Goal: Book appointment/travel/reservation

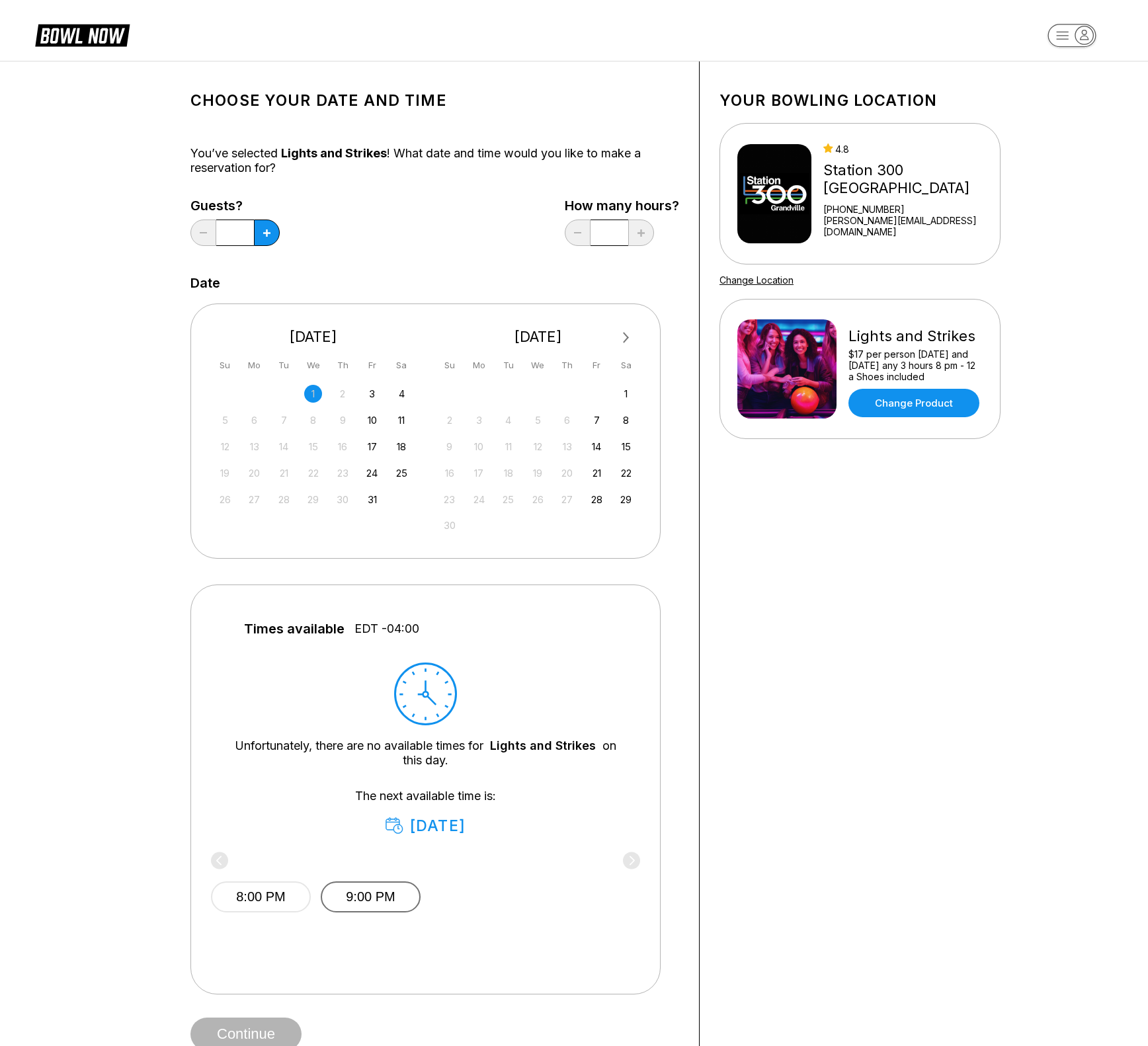
click at [361, 894] on button "9:00 PM" at bounding box center [370, 897] width 100 height 31
click at [252, 1026] on button "Continue" at bounding box center [246, 1034] width 111 height 33
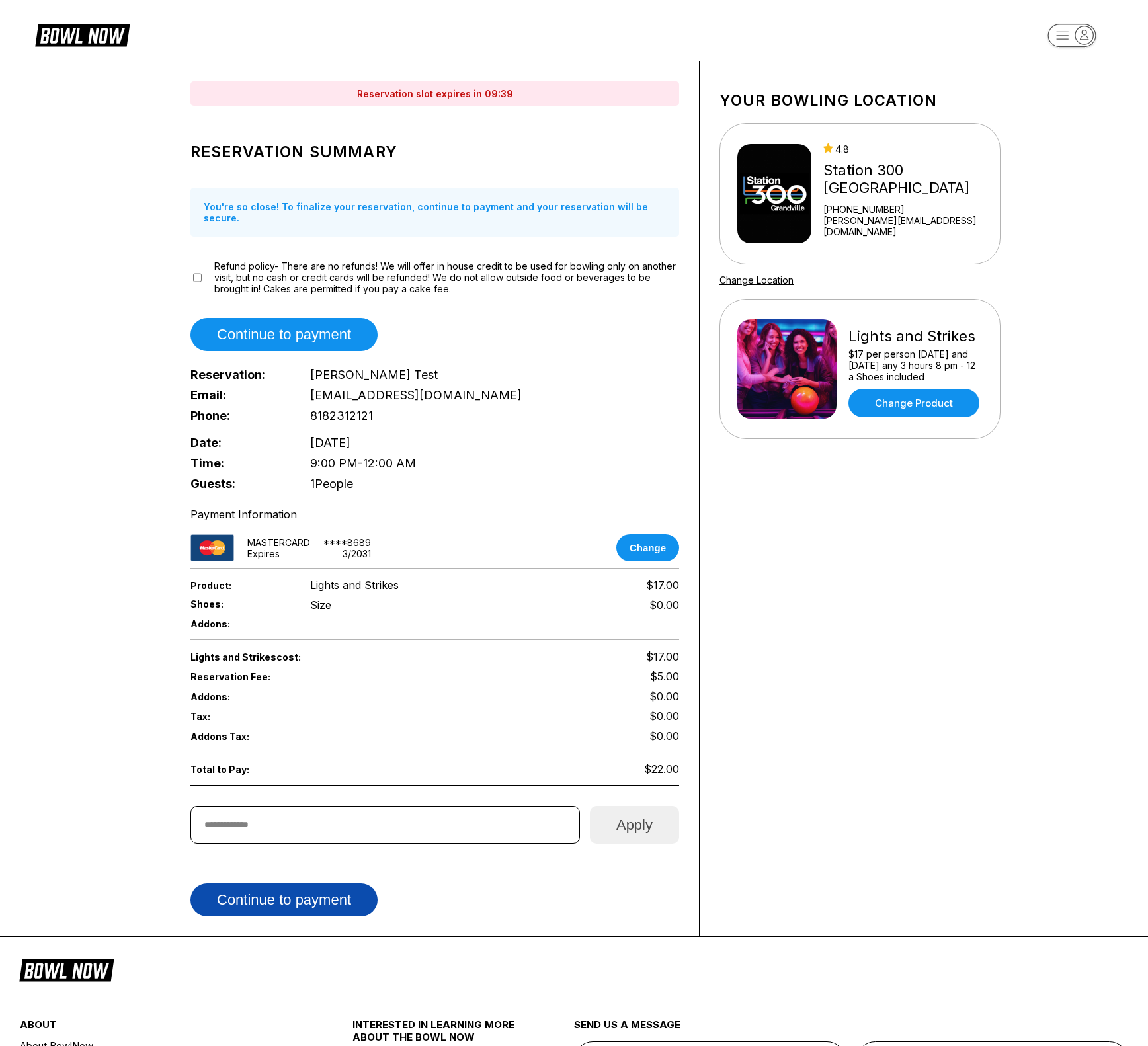
click at [257, 891] on button "Continue to payment" at bounding box center [284, 900] width 187 height 33
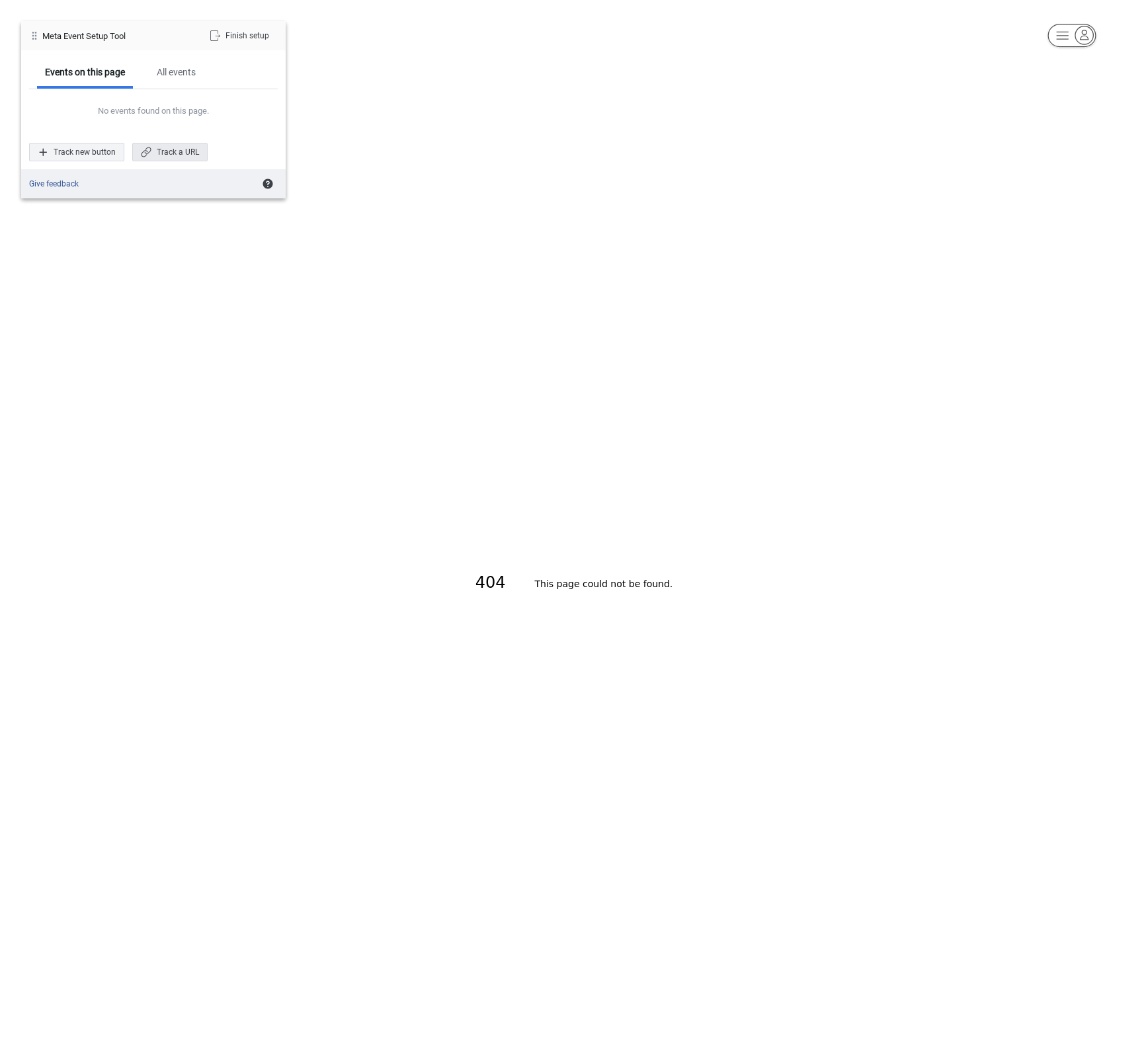
click at [171, 156] on div "Track a URL" at bounding box center [170, 152] width 75 height 18
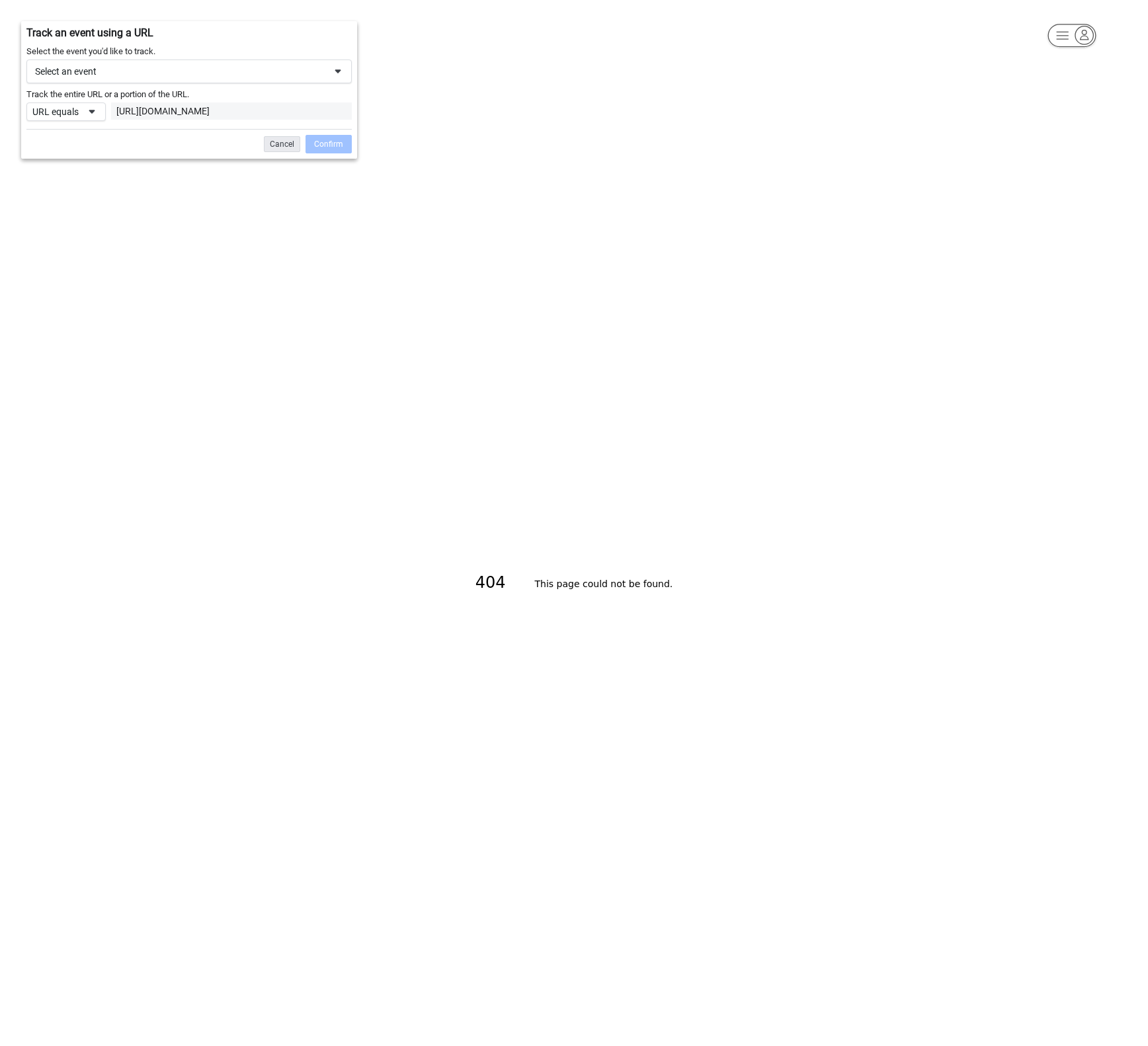
click at [279, 152] on div "Cancel" at bounding box center [282, 144] width 37 height 16
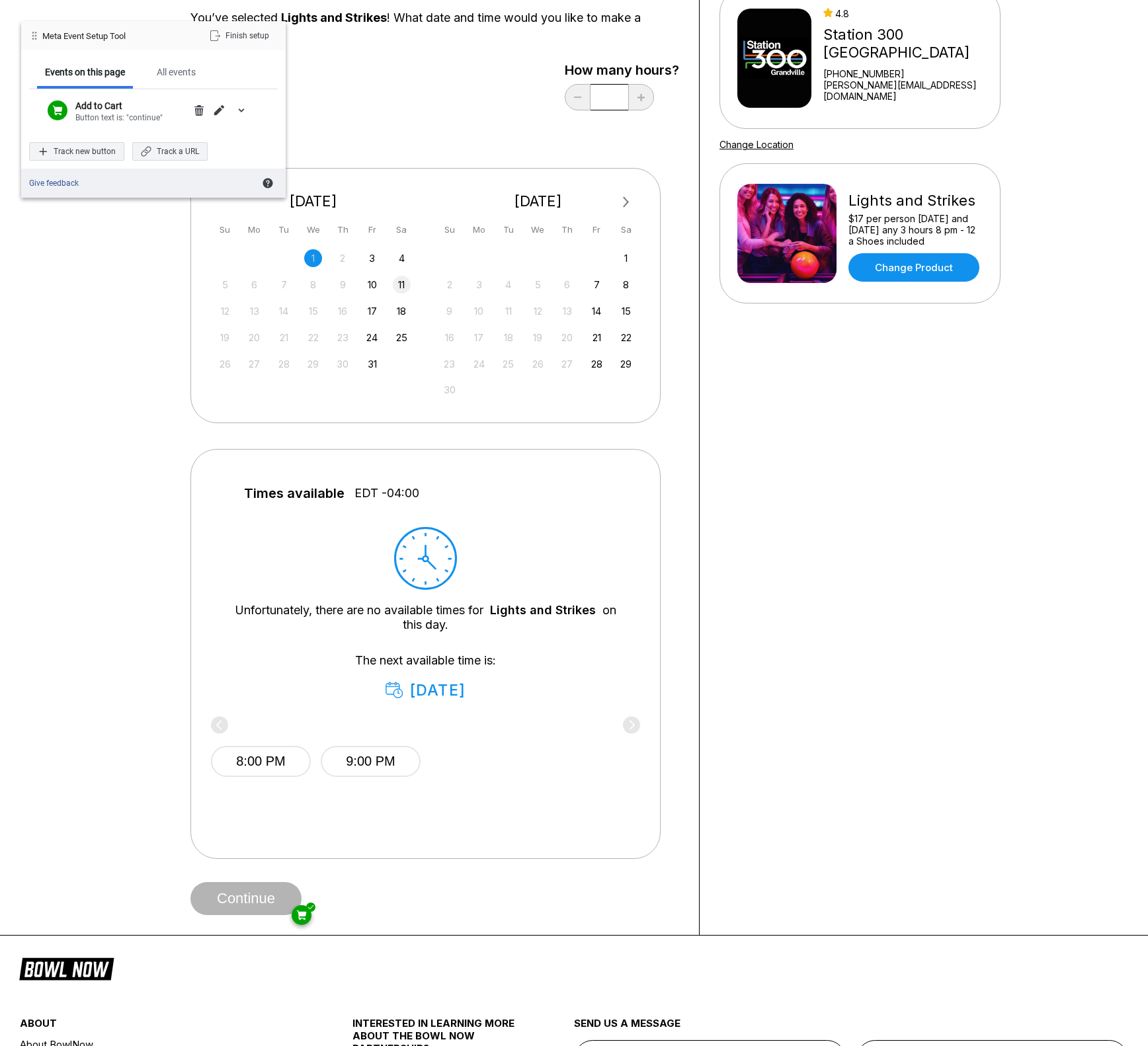
scroll to position [147, 0]
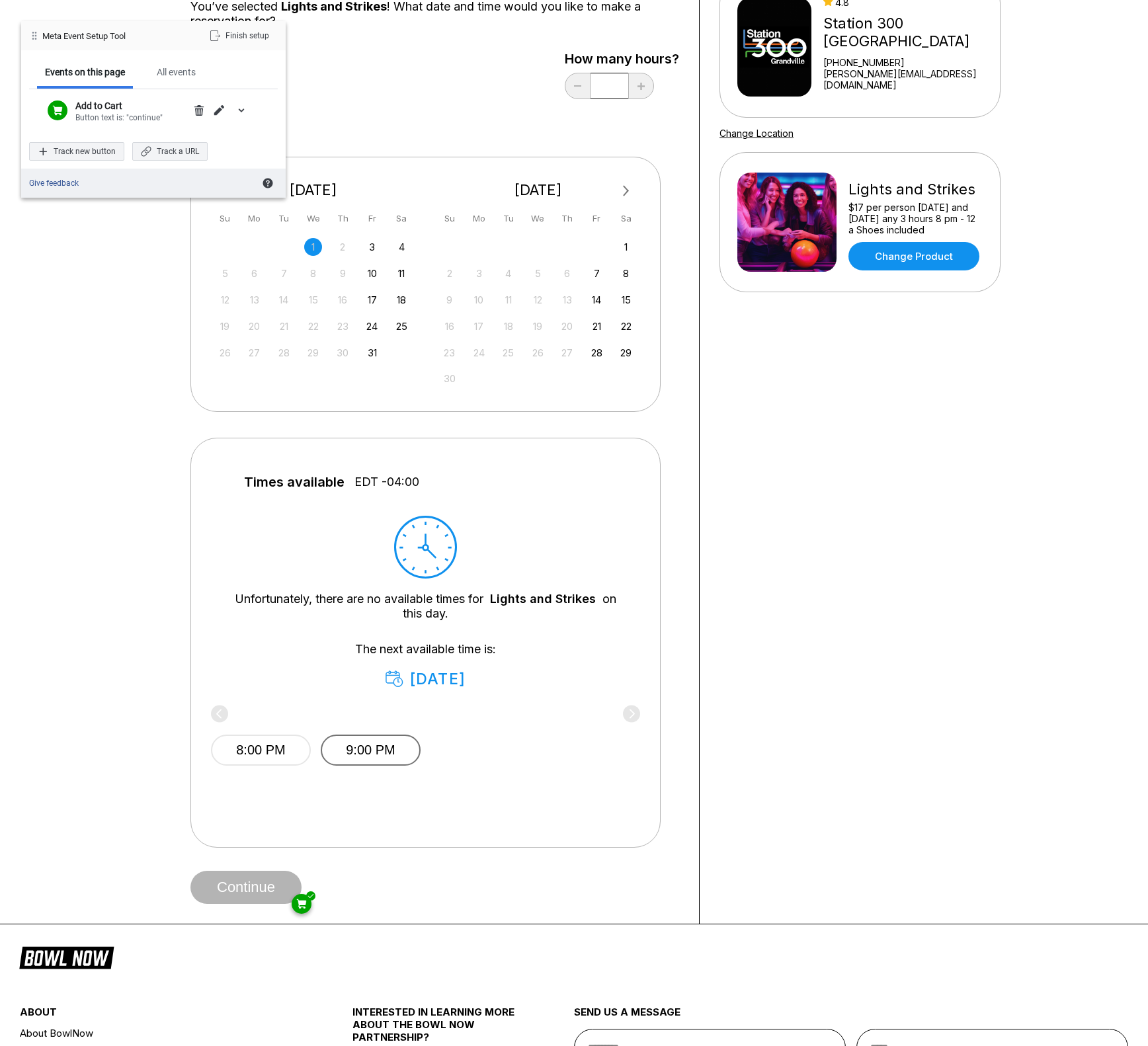
click at [358, 755] on button "9:00 PM" at bounding box center [370, 750] width 100 height 31
click at [235, 898] on button "Continue" at bounding box center [246, 887] width 111 height 33
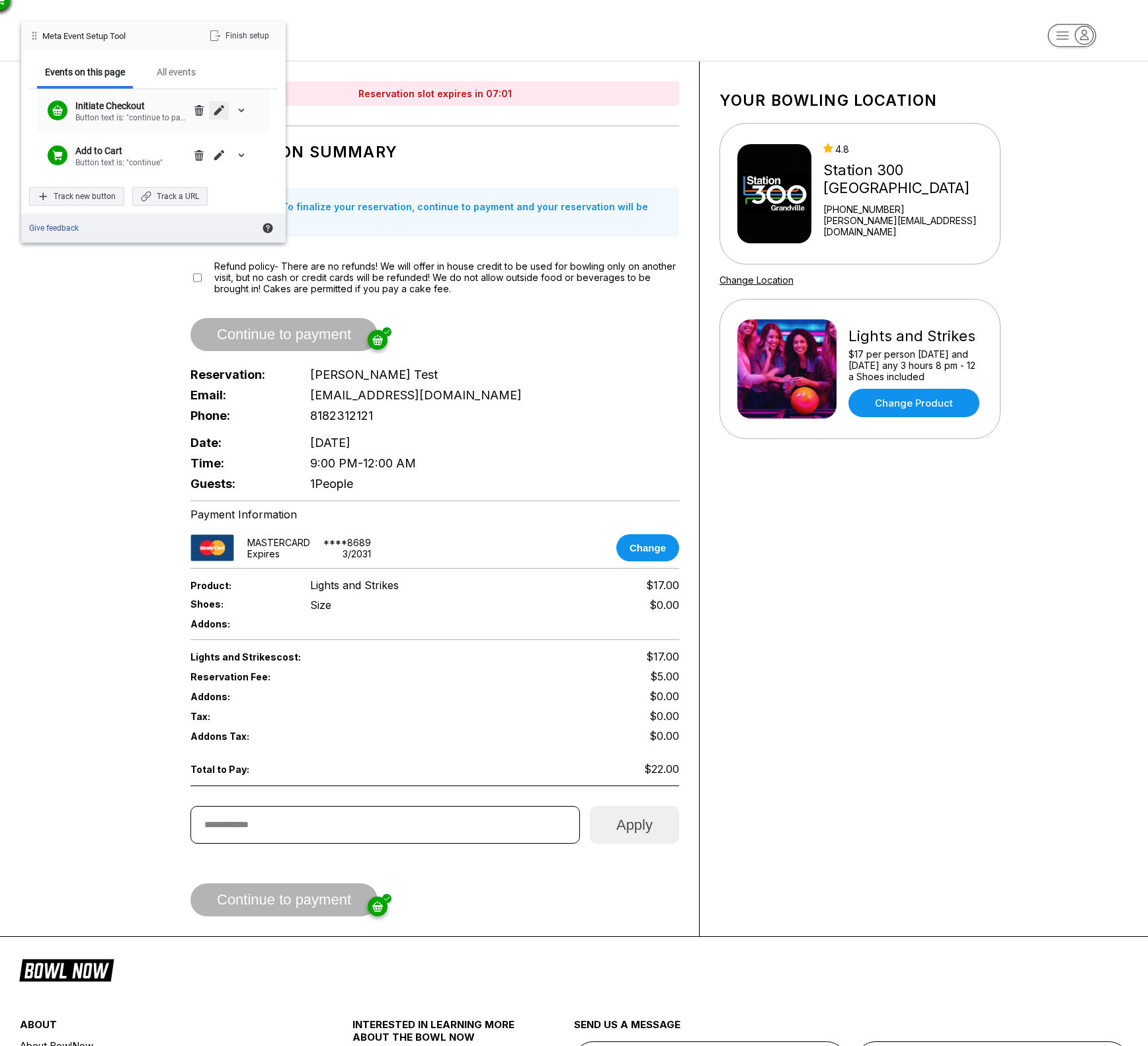
click at [216, 113] on span "Edit" at bounding box center [219, 110] width 11 height 11
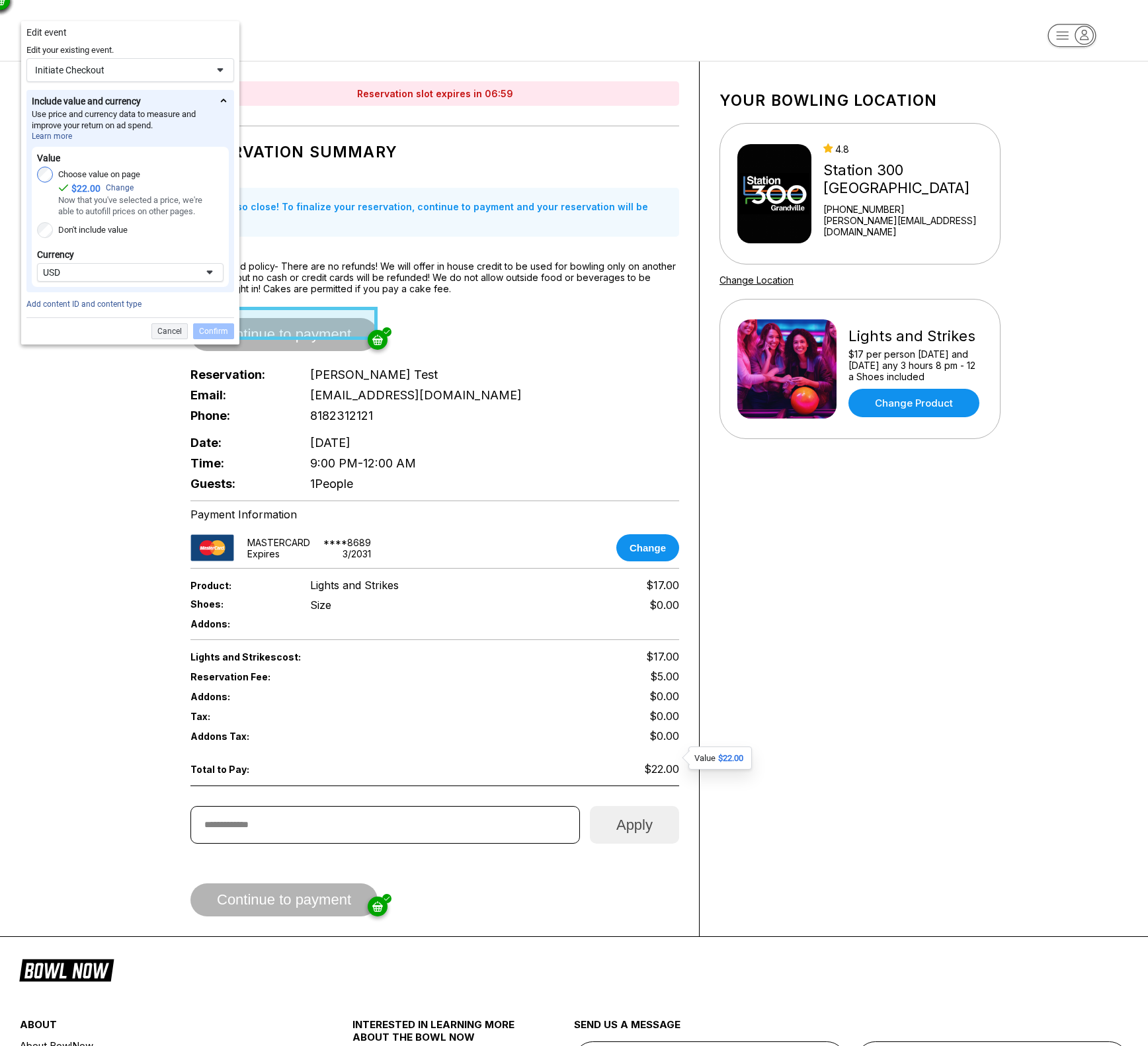
click at [94, 80] on div "Initiate Checkout" at bounding box center [130, 70] width 207 height 24
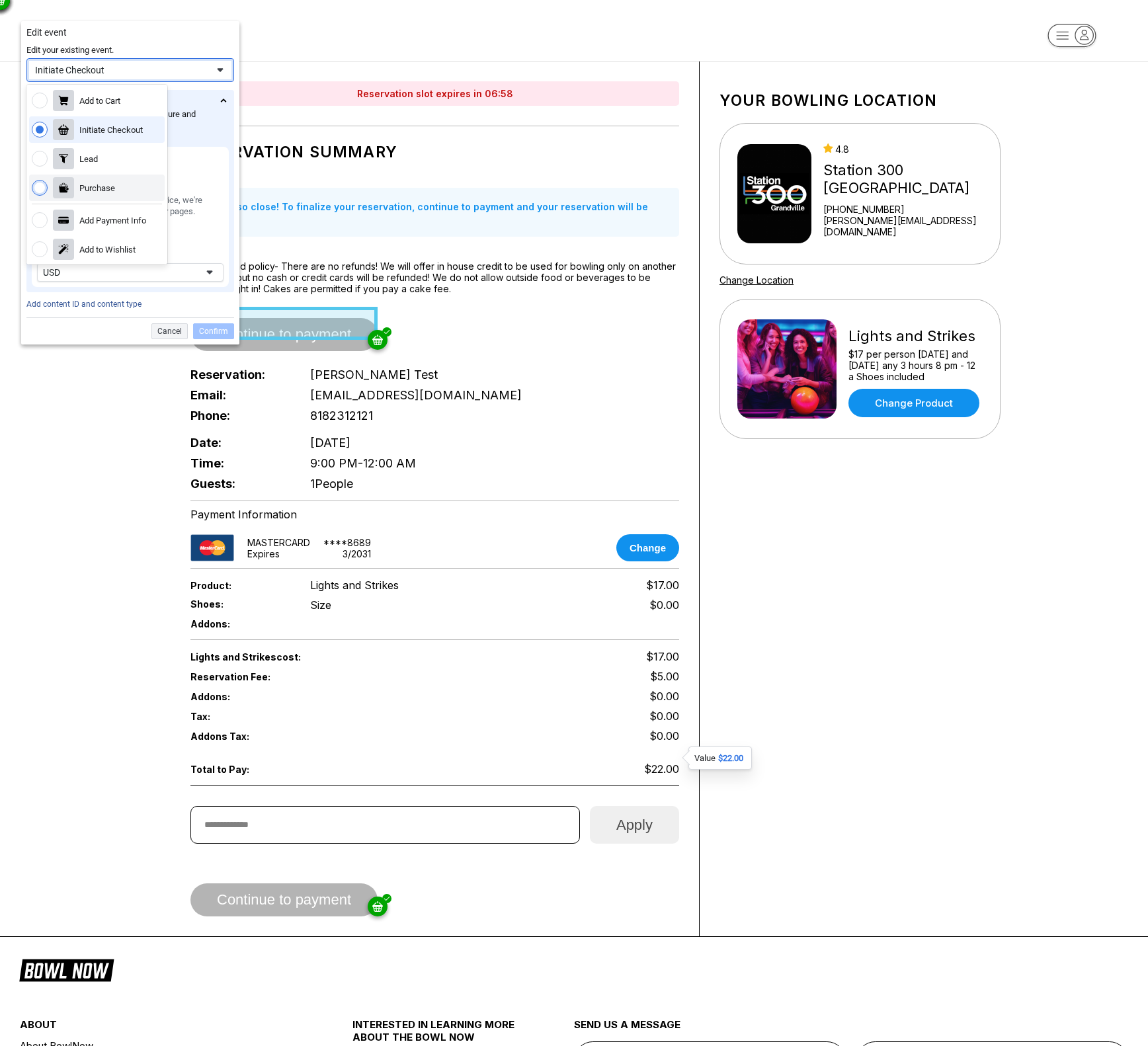
click at [102, 189] on div "Purchase" at bounding box center [97, 188] width 36 height 12
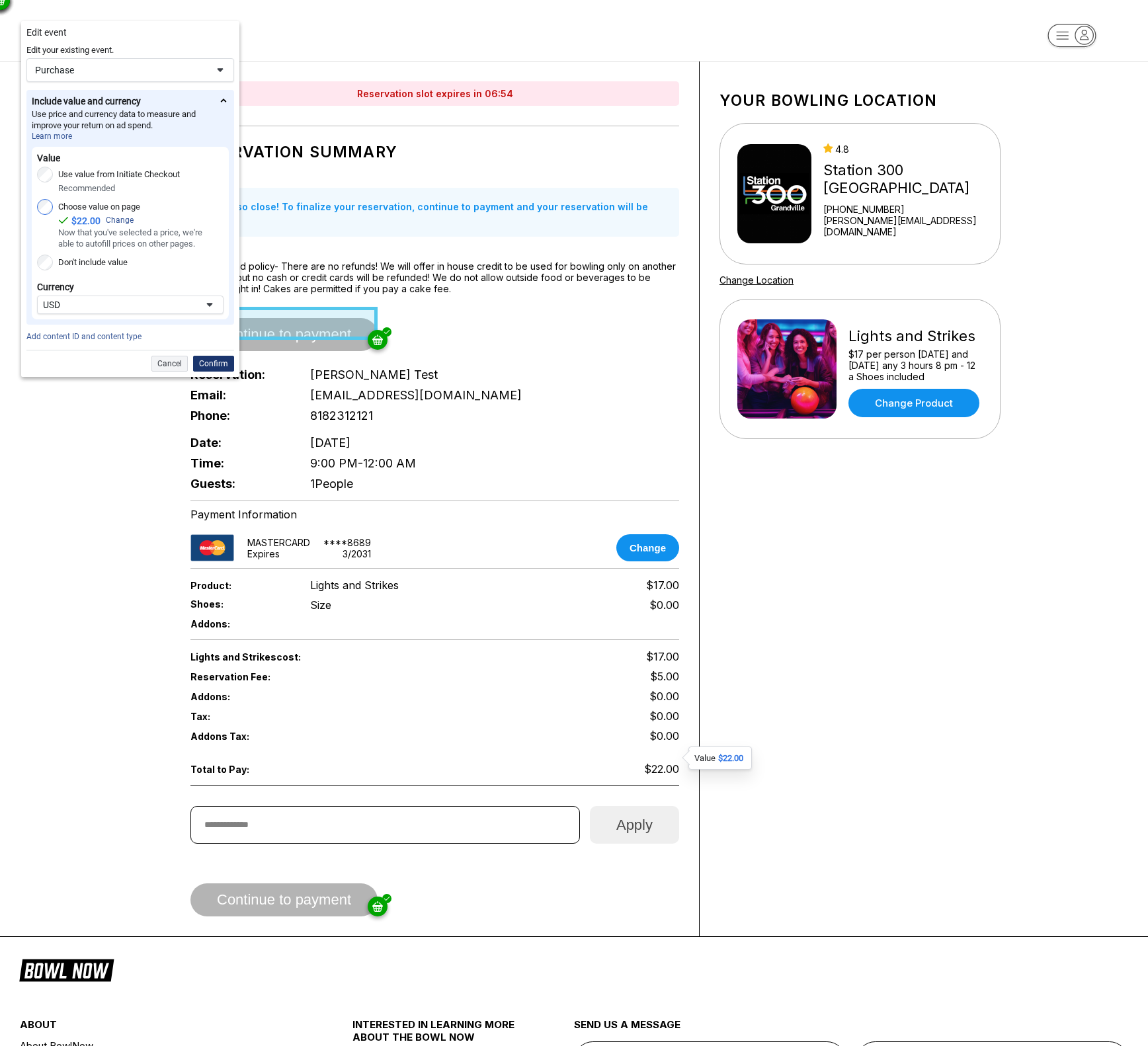
click at [206, 361] on div "Confirm" at bounding box center [214, 363] width 41 height 16
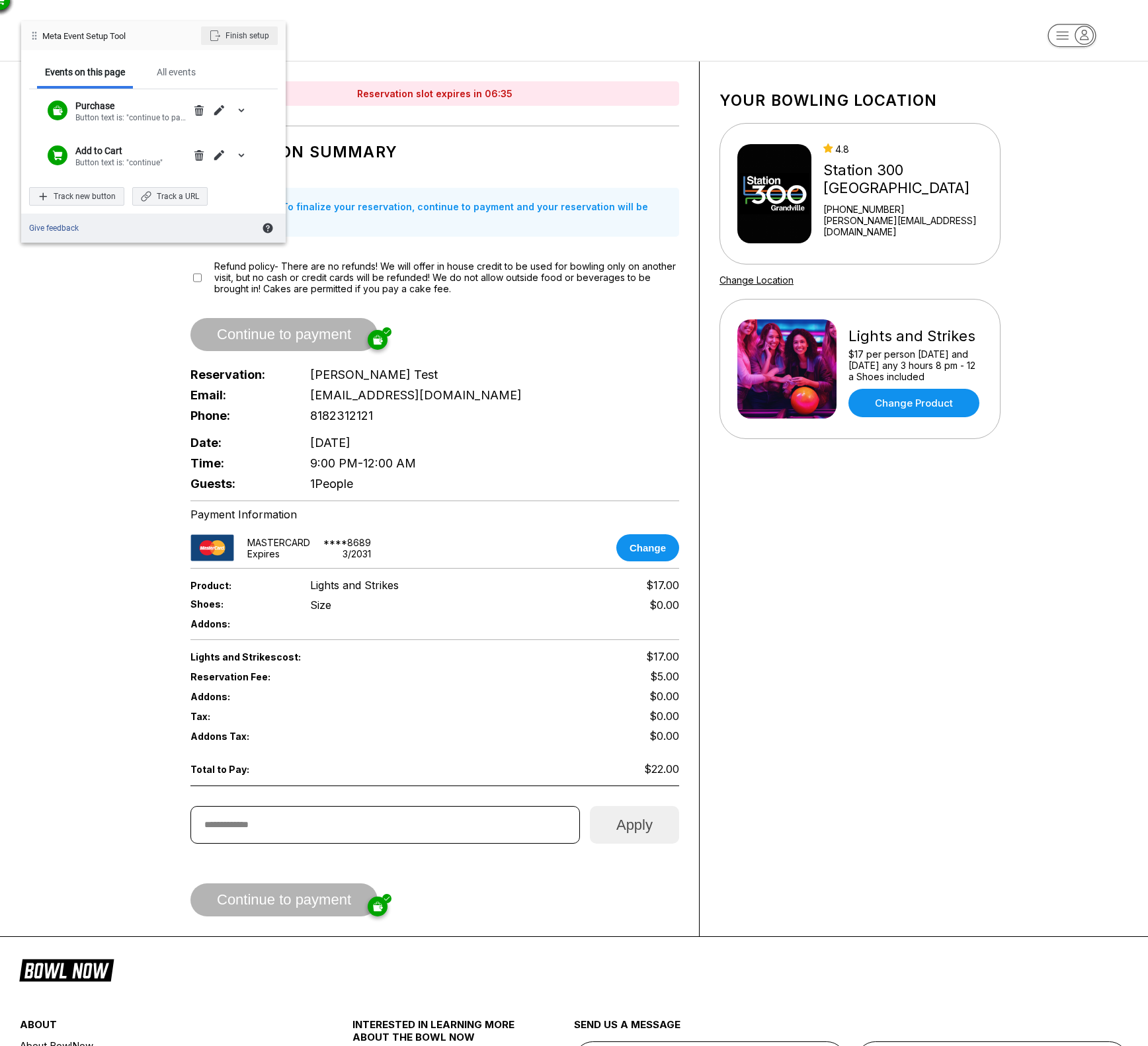
click at [249, 35] on div "Finish setup" at bounding box center [239, 35] width 77 height 18
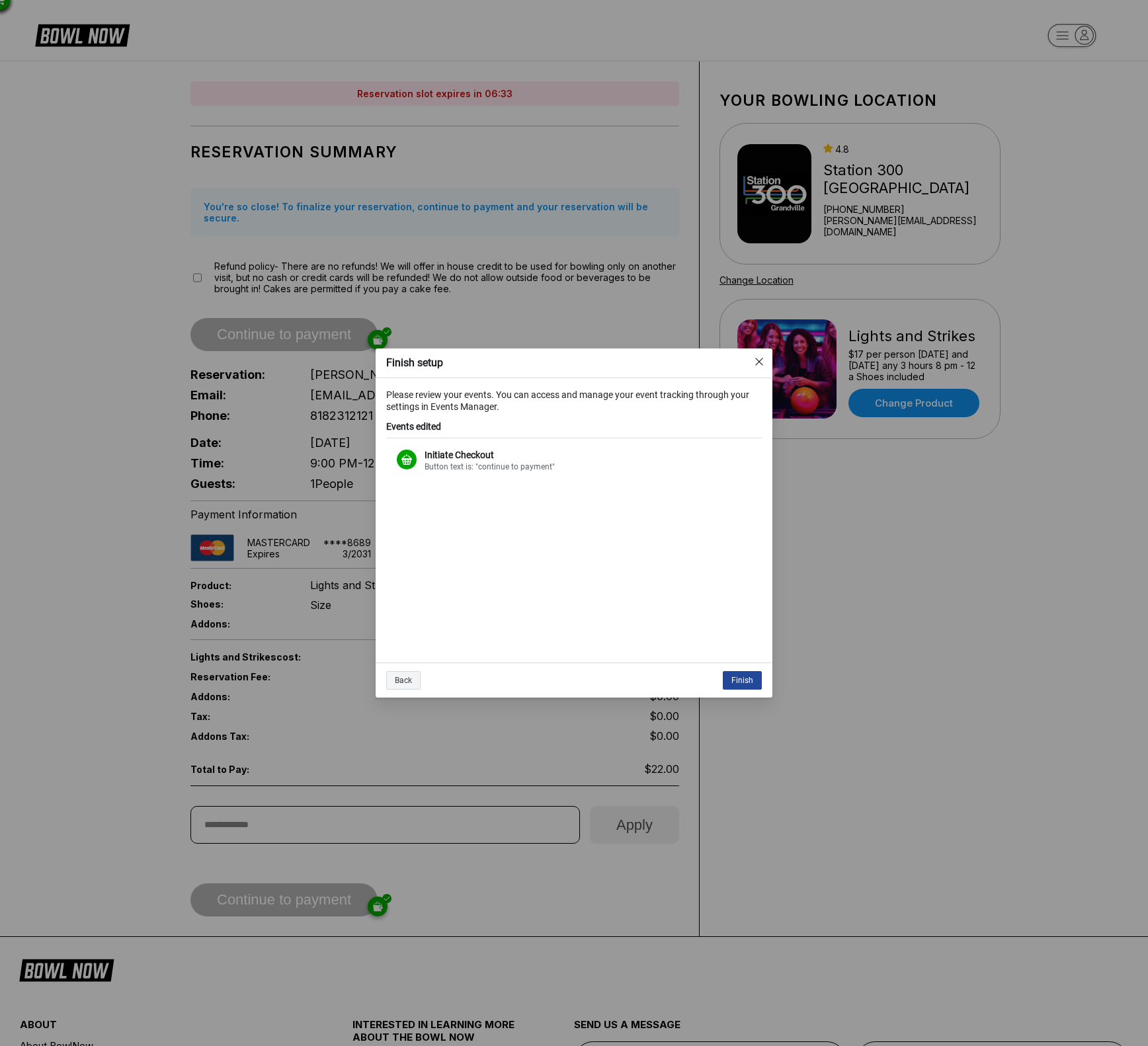
click at [740, 674] on div "Finish" at bounding box center [743, 680] width 39 height 18
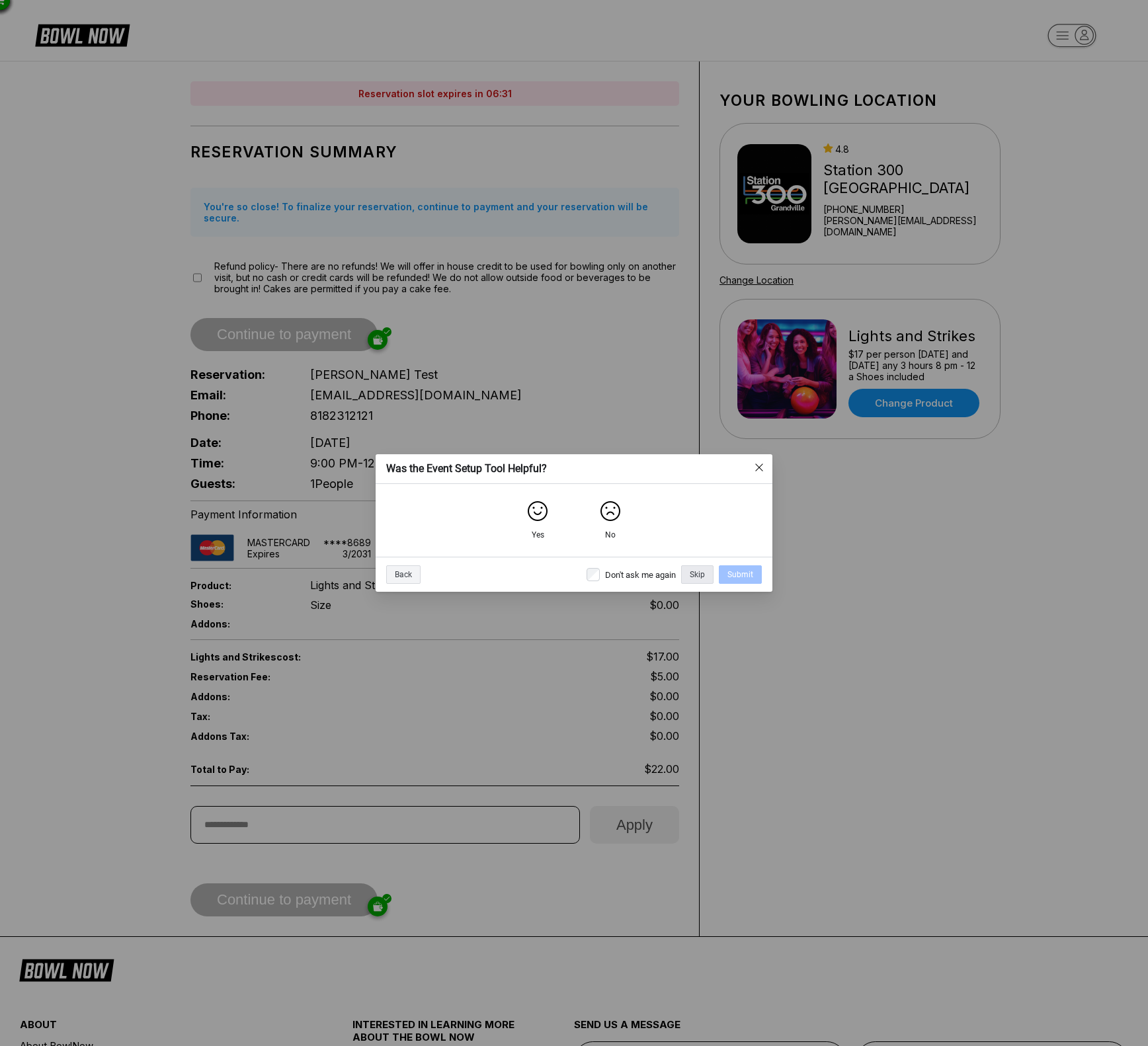
click at [705, 574] on div "Skip" at bounding box center [698, 574] width 33 height 18
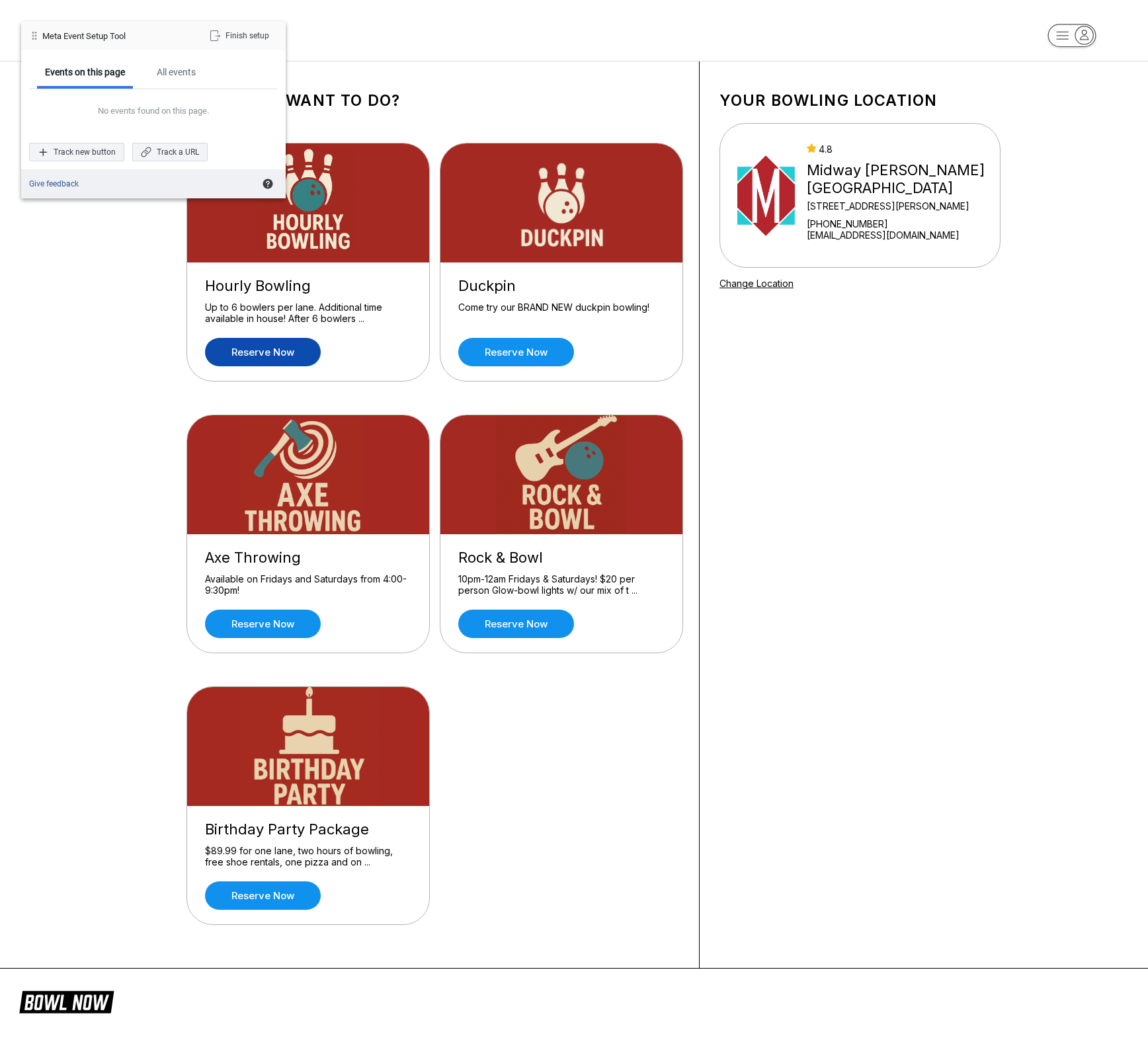
click at [275, 347] on link "Reserve now" at bounding box center [262, 352] width 116 height 28
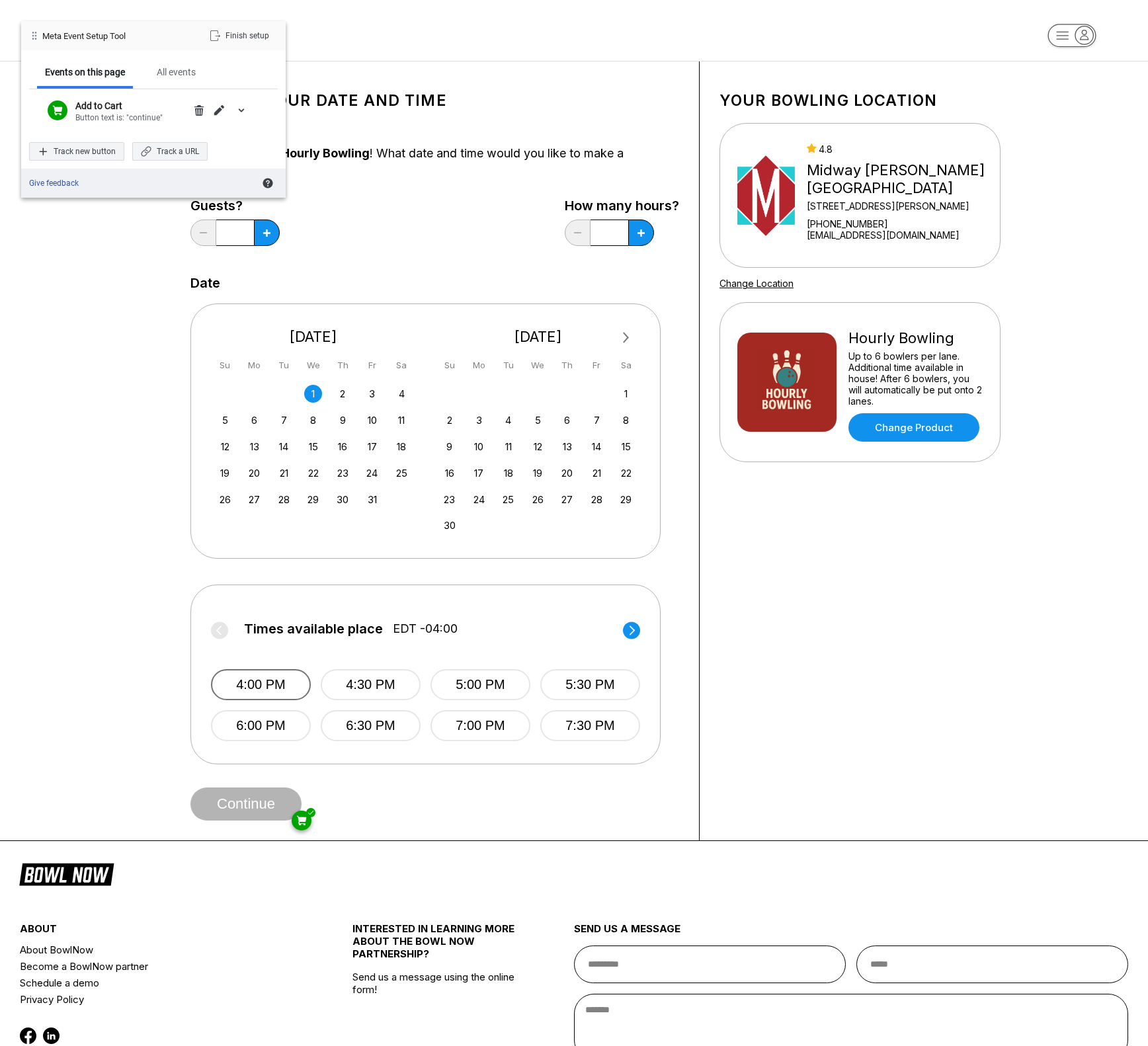
click at [262, 678] on button "4:00 PM" at bounding box center [260, 685] width 100 height 31
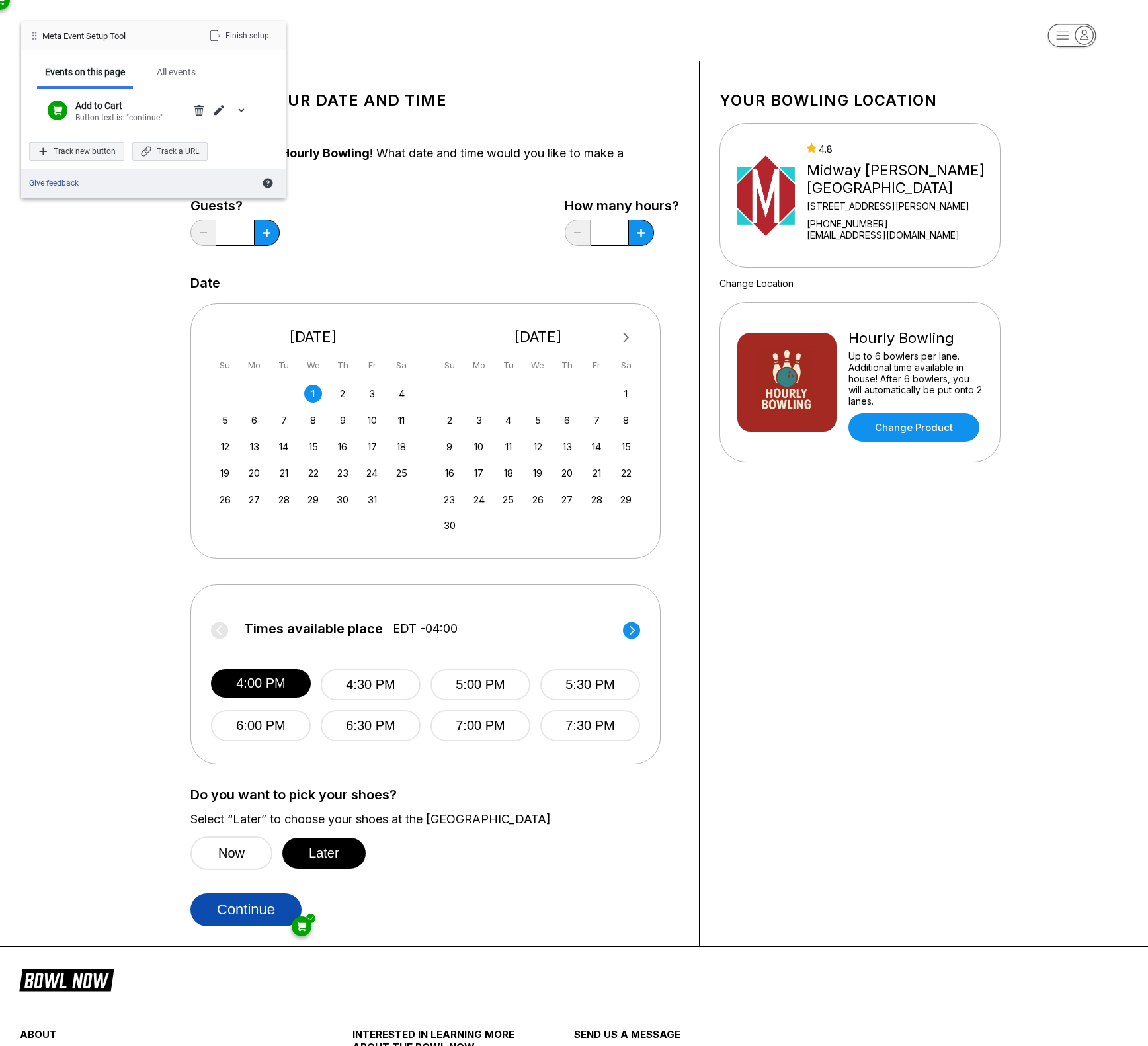
click at [245, 915] on button "Continue" at bounding box center [246, 910] width 111 height 33
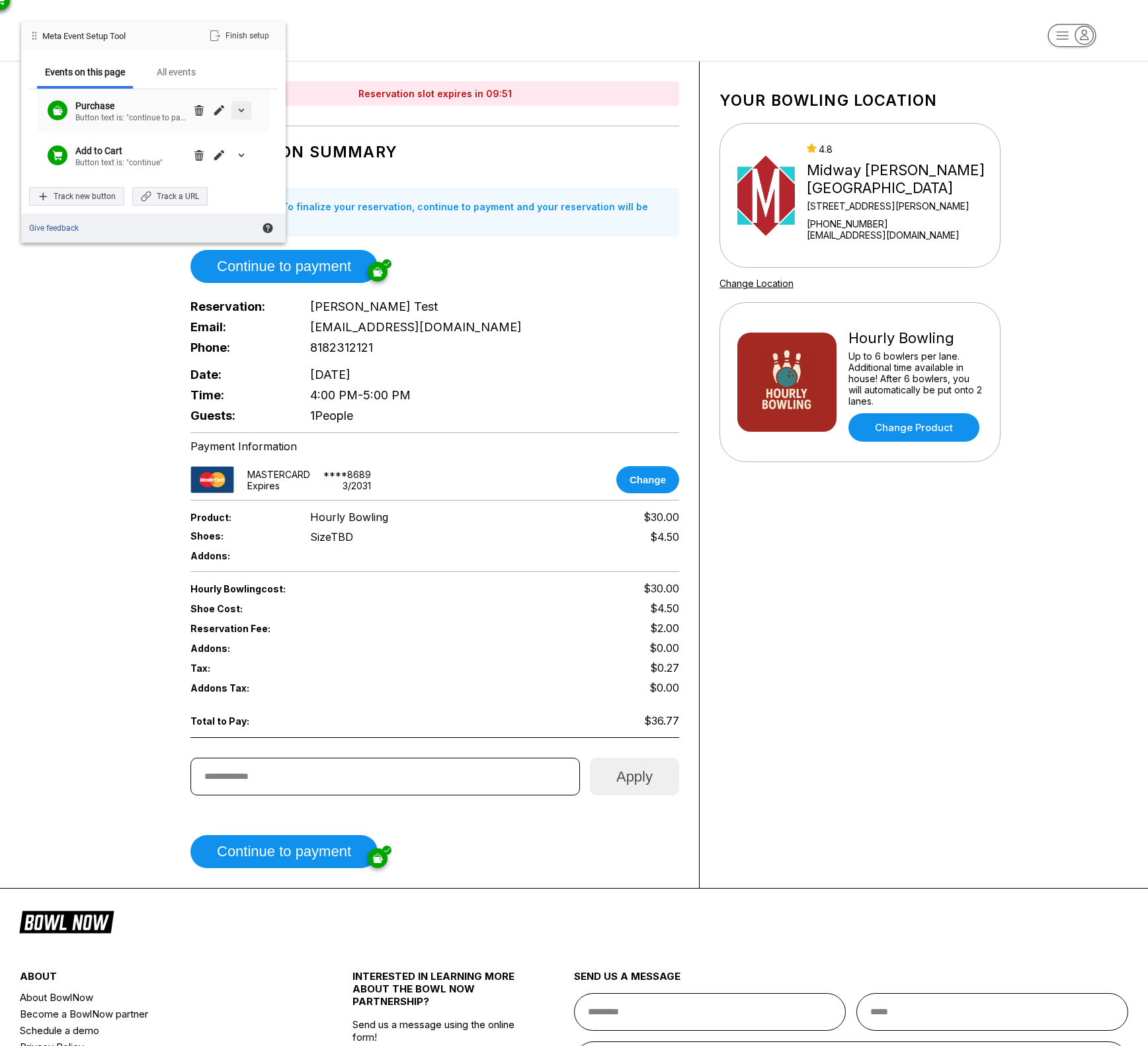
click at [247, 115] on div "expand/collapse details" at bounding box center [241, 110] width 20 height 18
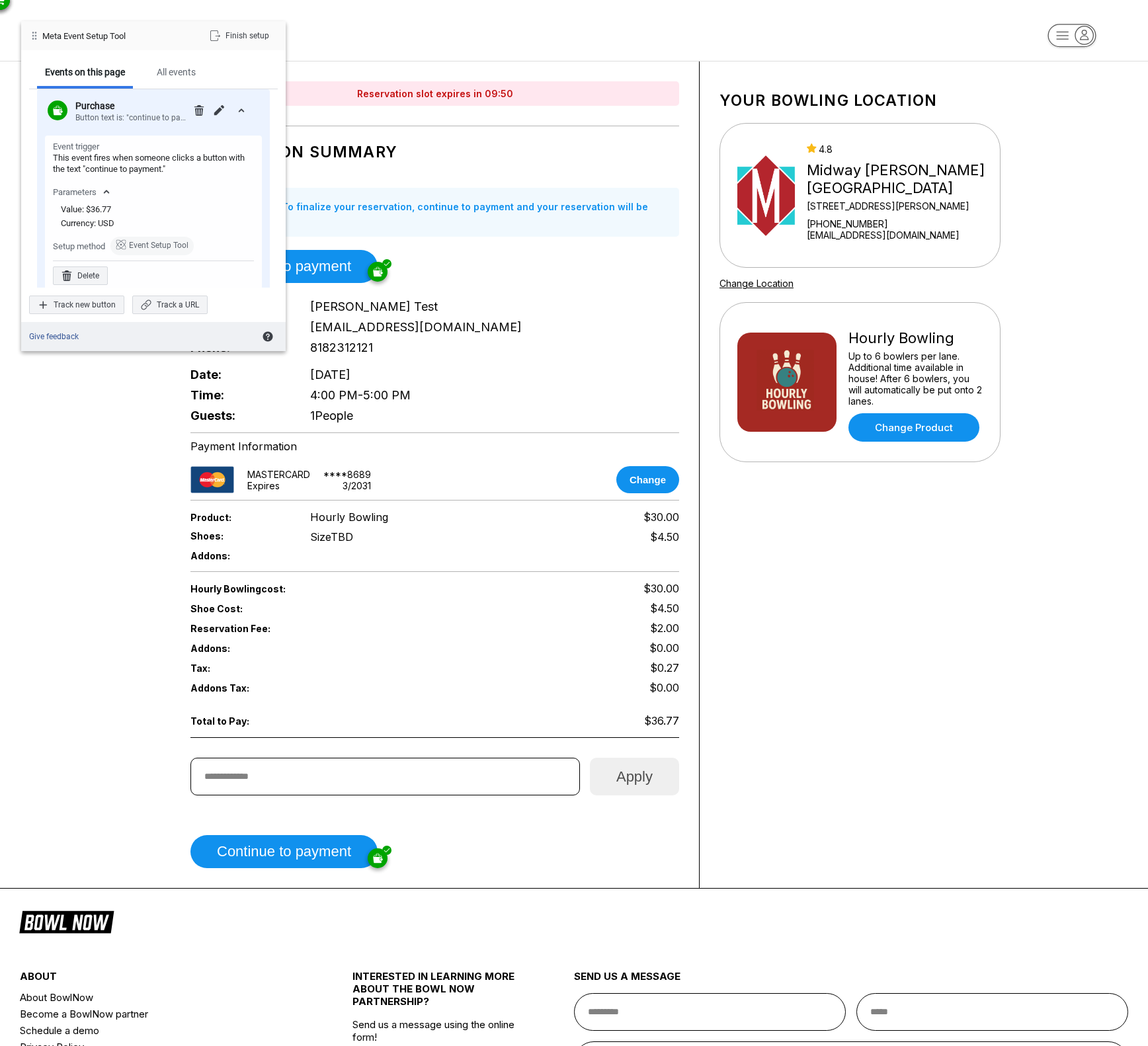
scroll to position [58, 0]
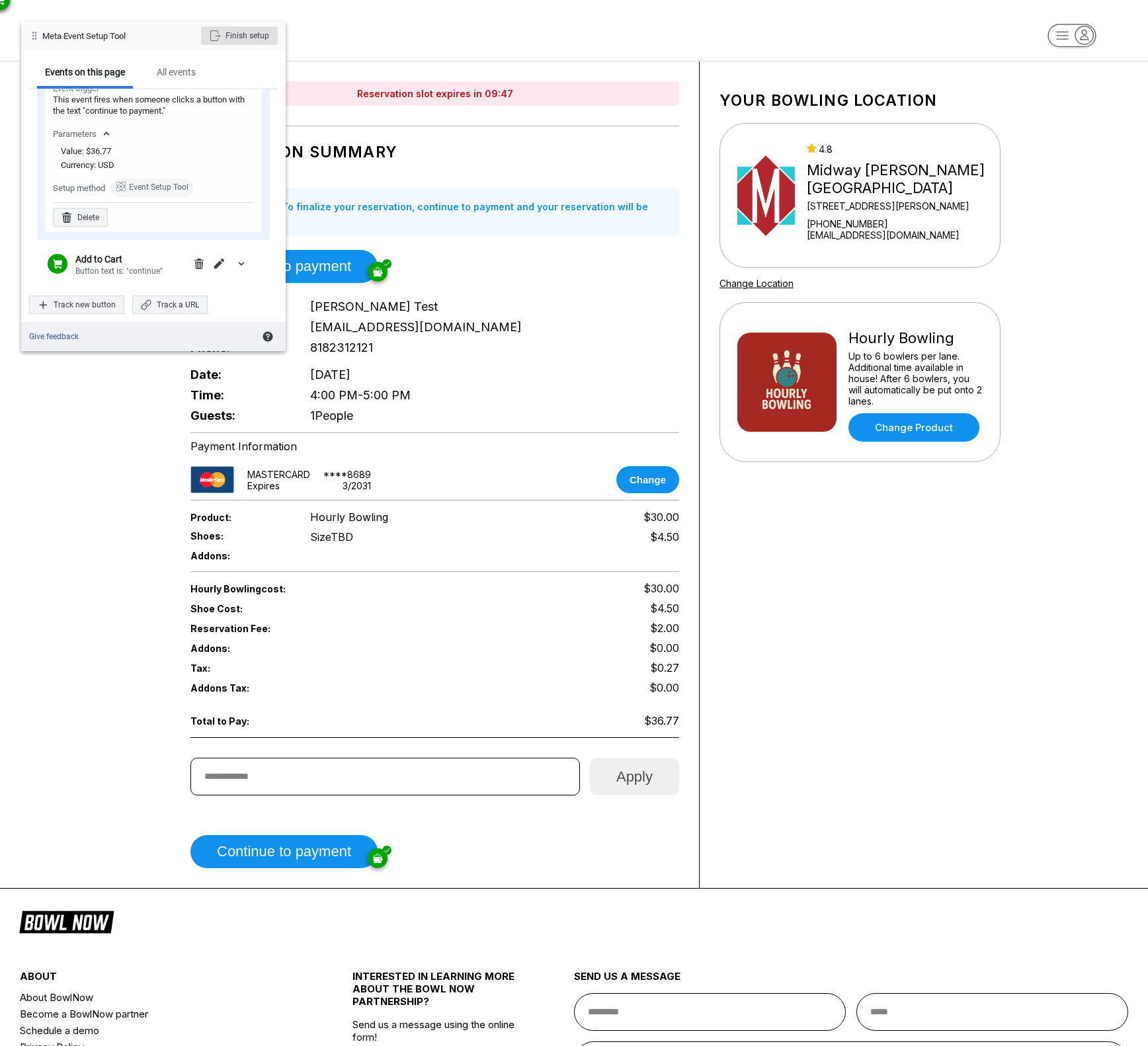
click at [250, 39] on div "Finish setup" at bounding box center [239, 35] width 77 height 18
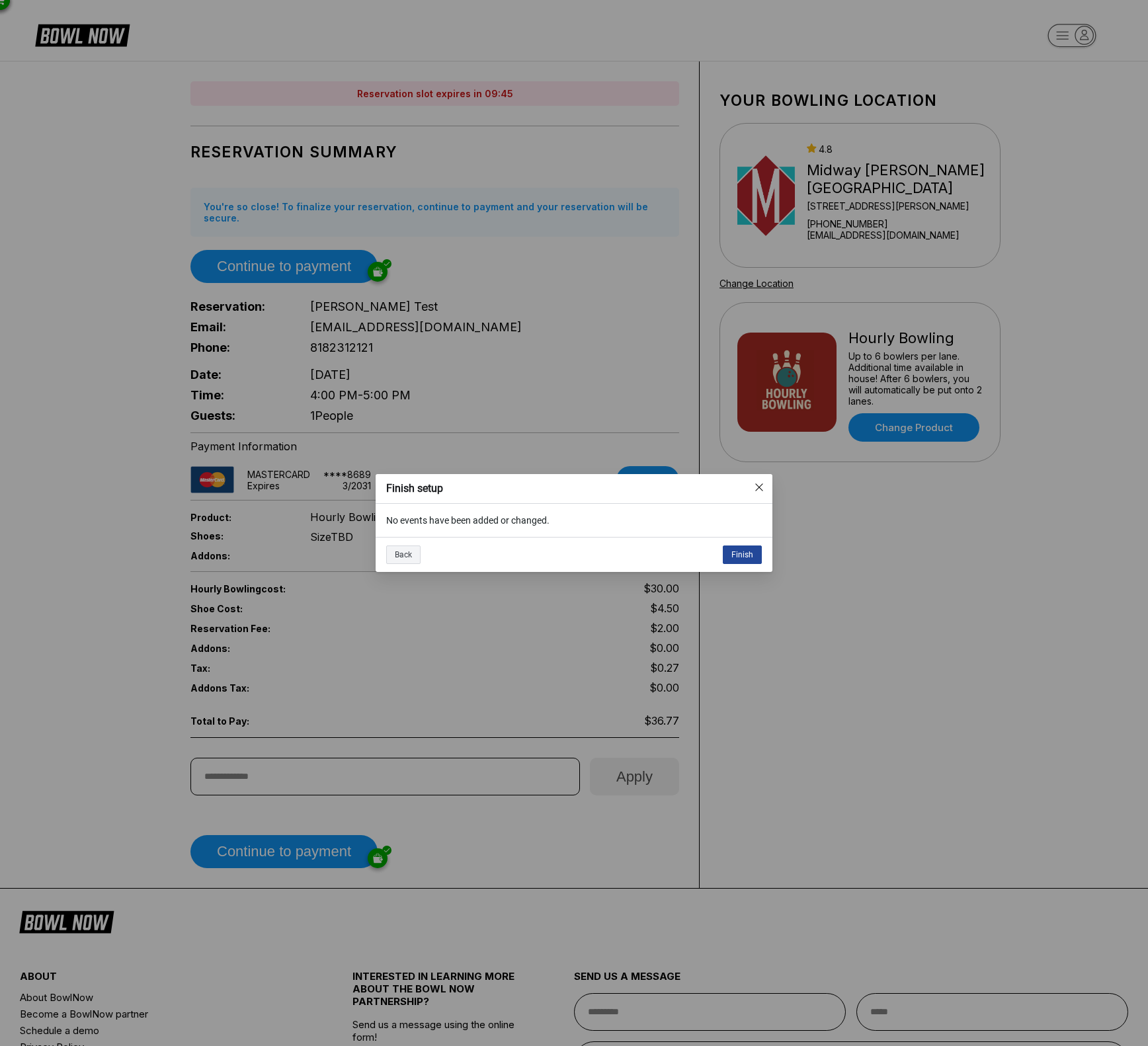
click at [743, 549] on div "Finish" at bounding box center [743, 555] width 39 height 18
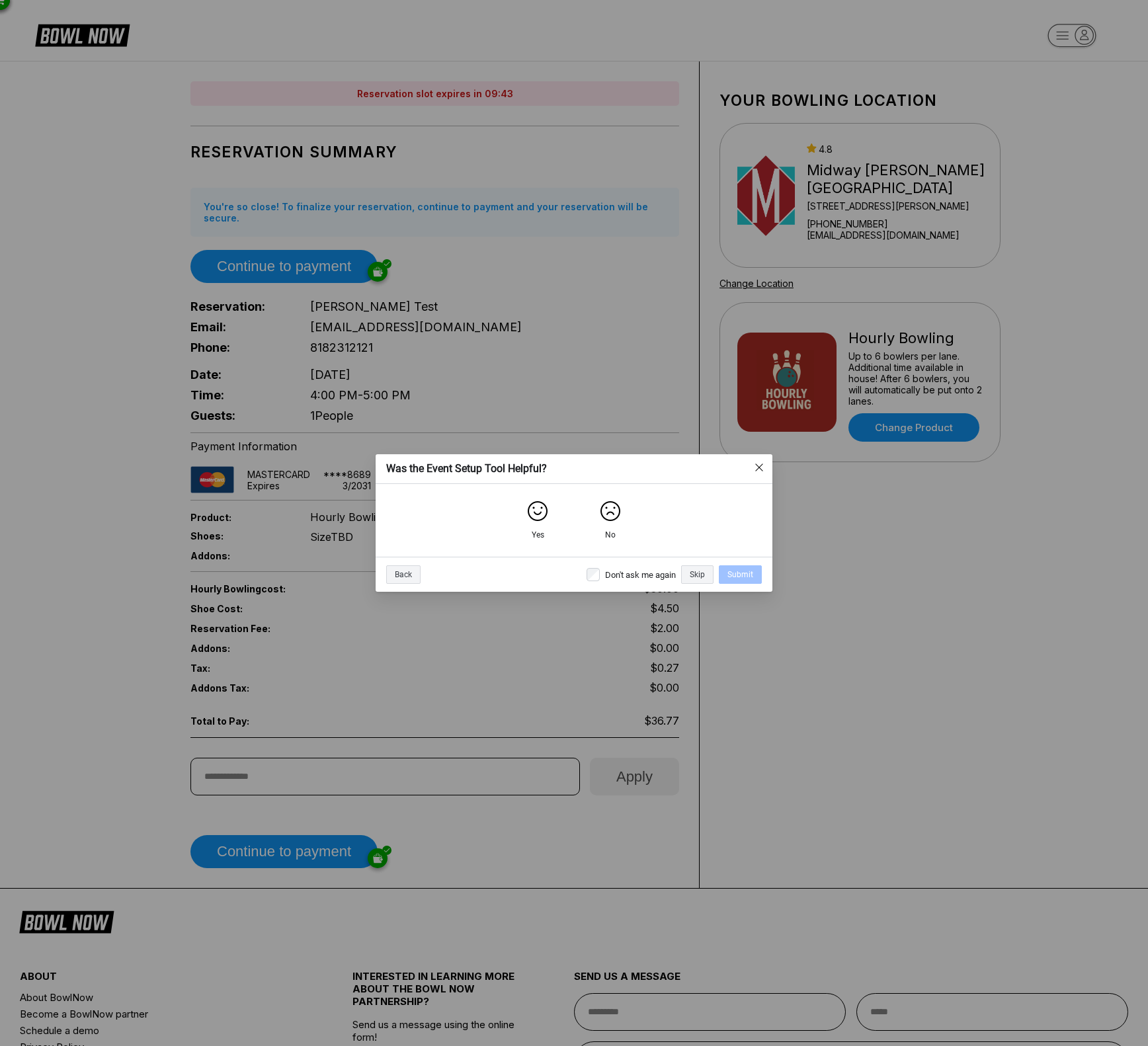
click at [762, 466] on img "close" at bounding box center [759, 468] width 11 height 11
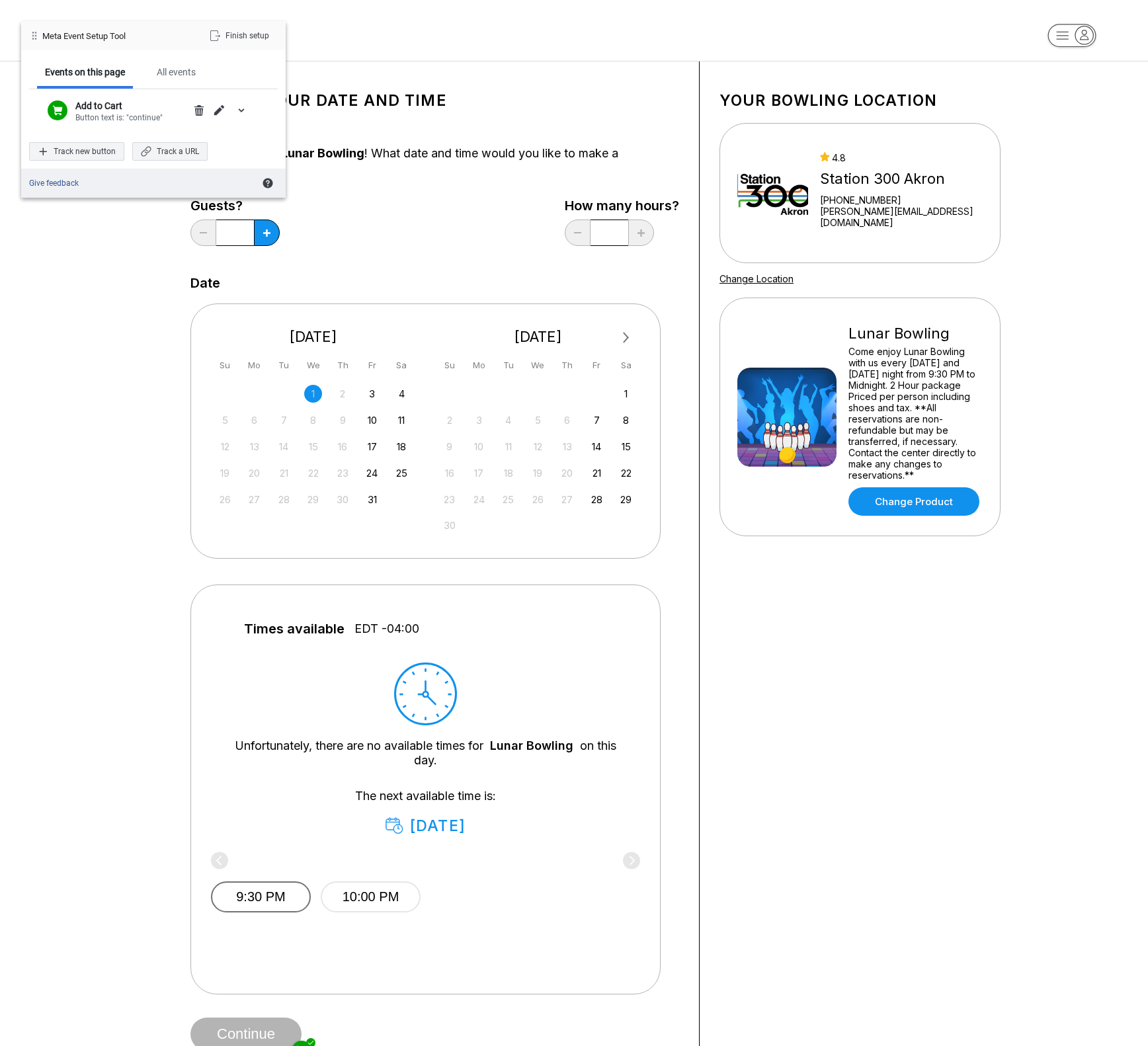
click at [279, 908] on button "9:30 PM" at bounding box center [260, 897] width 100 height 31
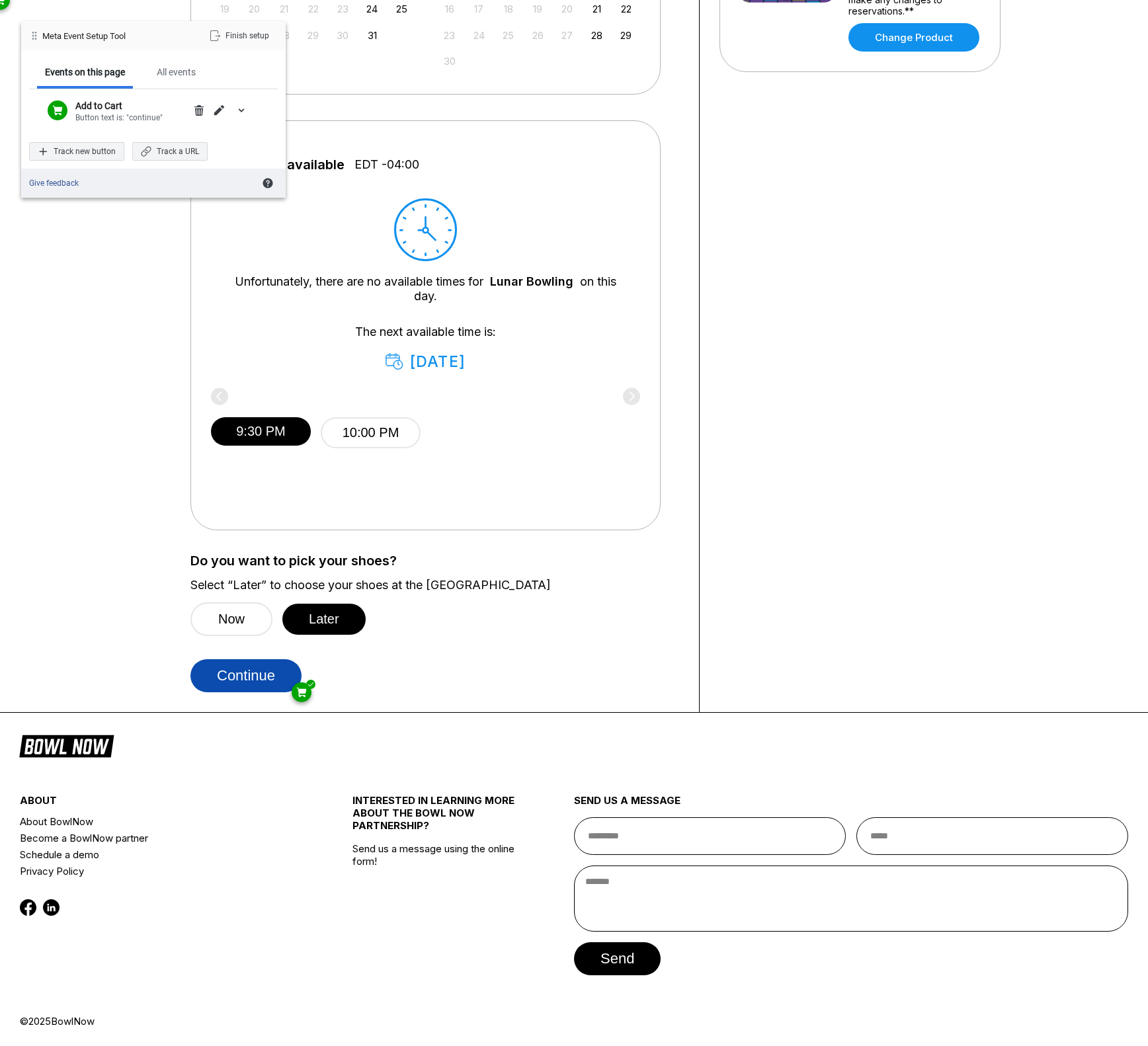
click at [266, 673] on button "Continue" at bounding box center [246, 675] width 111 height 33
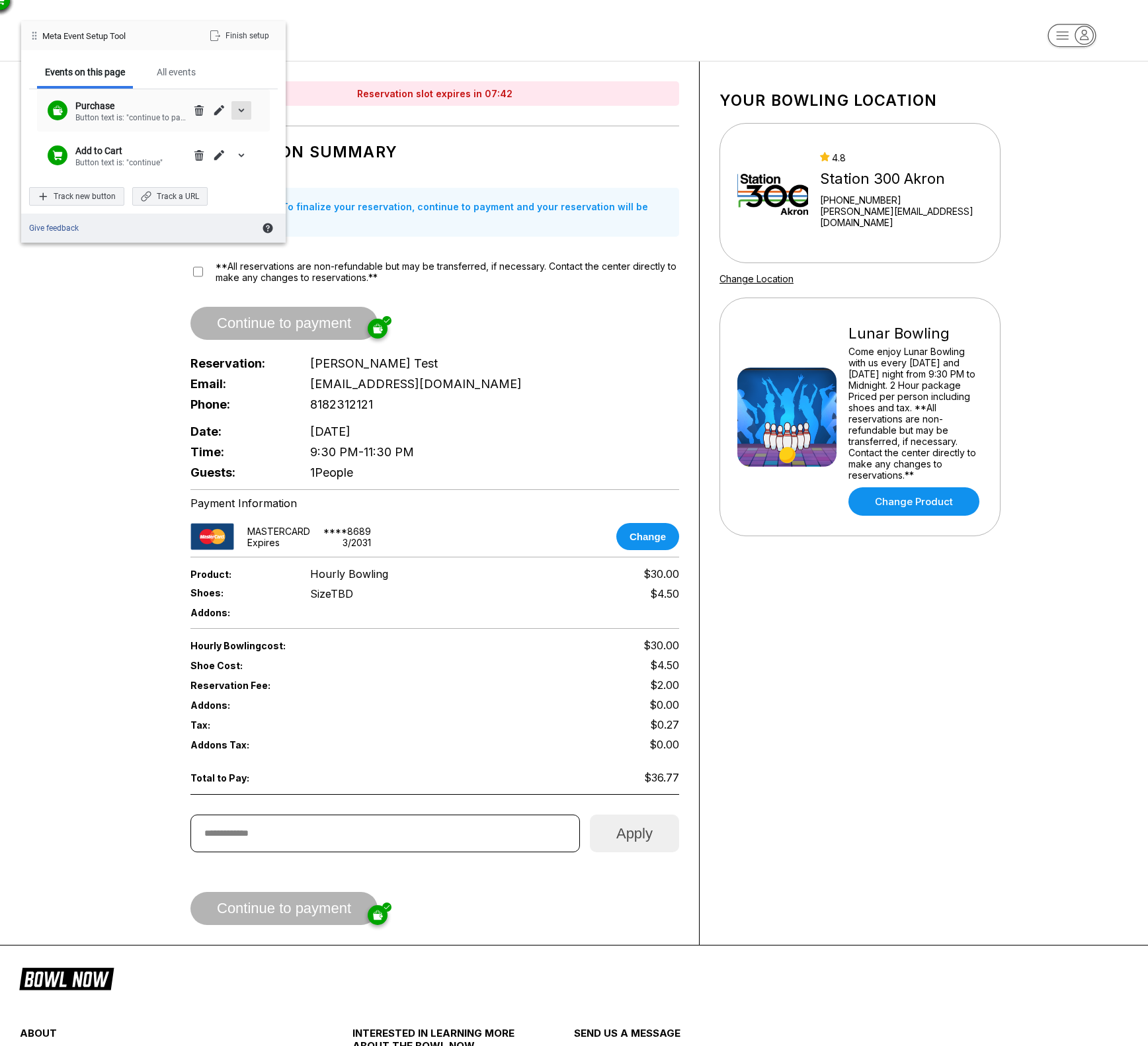
click at [240, 113] on span "expand/collapse details" at bounding box center [241, 110] width 11 height 11
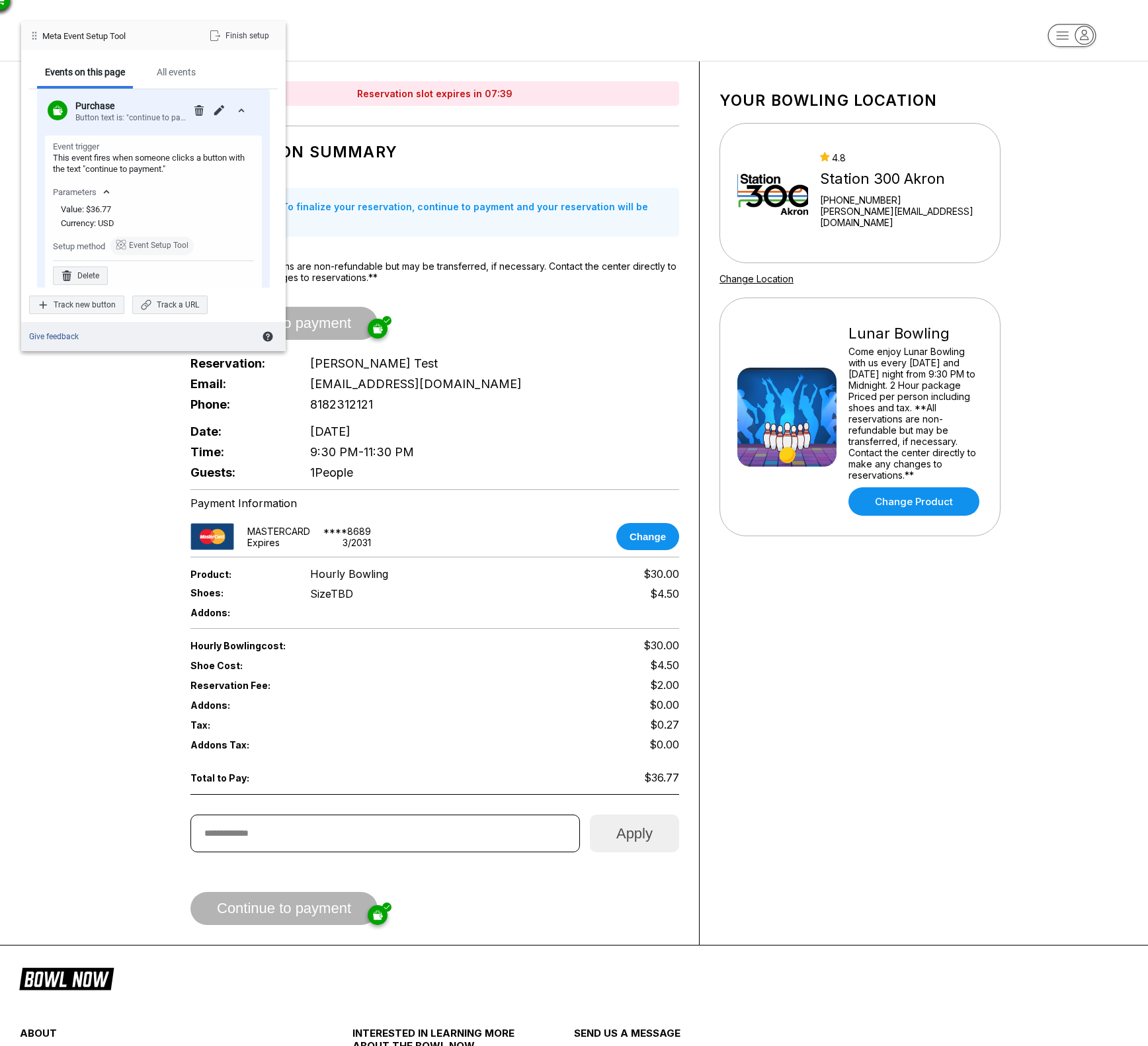
click at [519, 353] on div "Reservation: Andrew Test" at bounding box center [435, 363] width 489 height 20
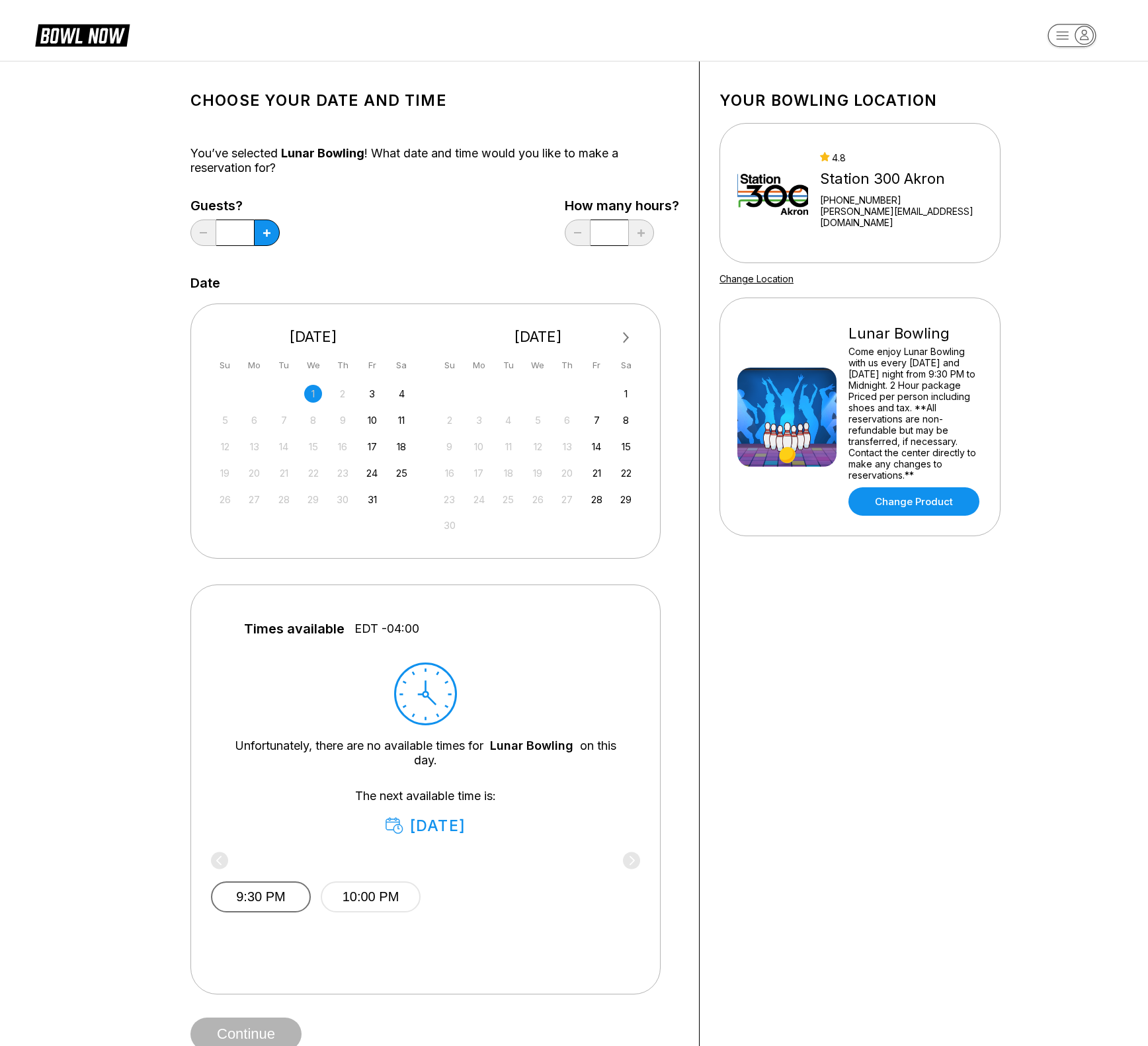
click at [280, 895] on button "9:30 PM" at bounding box center [260, 897] width 100 height 31
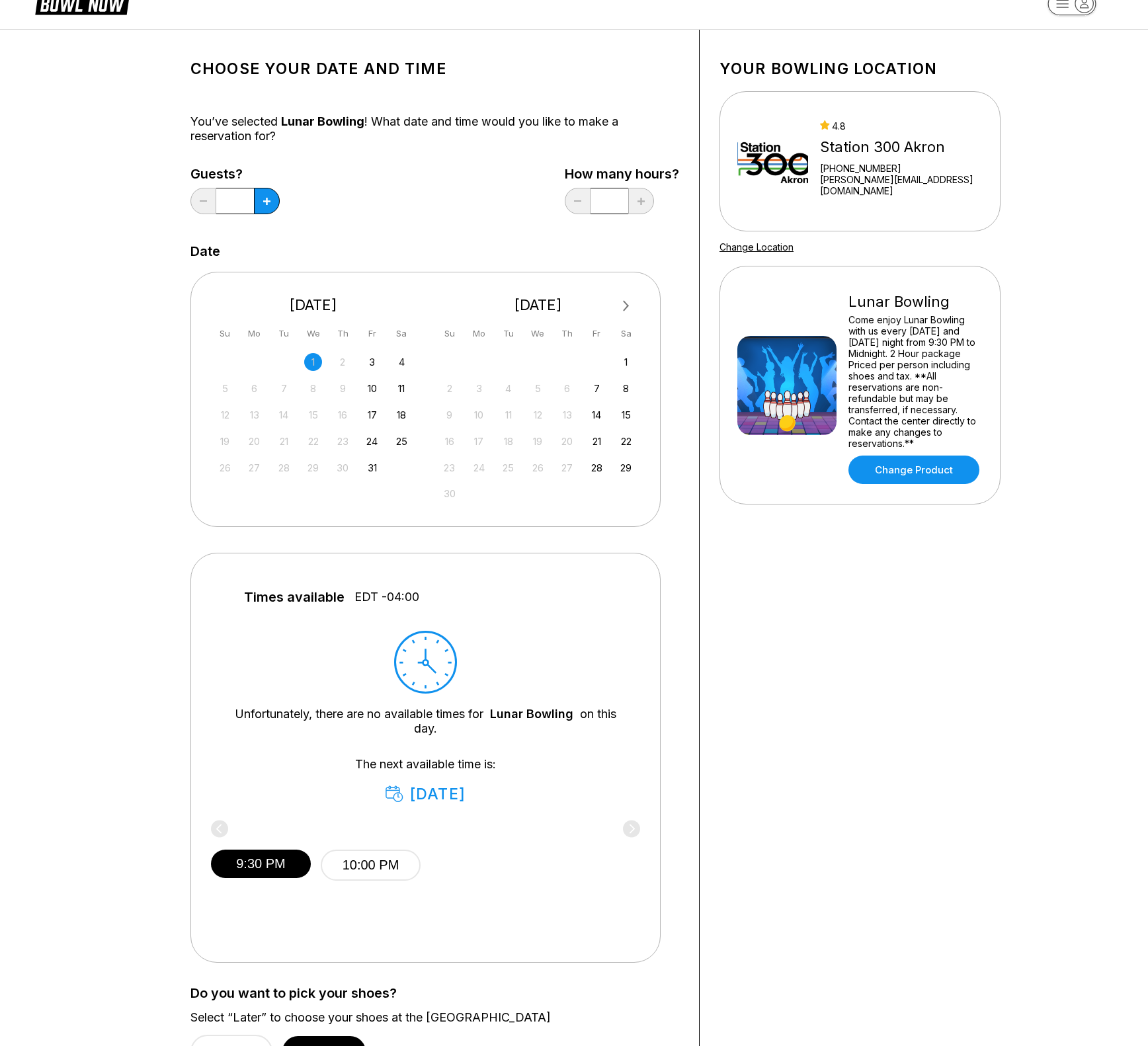
scroll to position [201, 0]
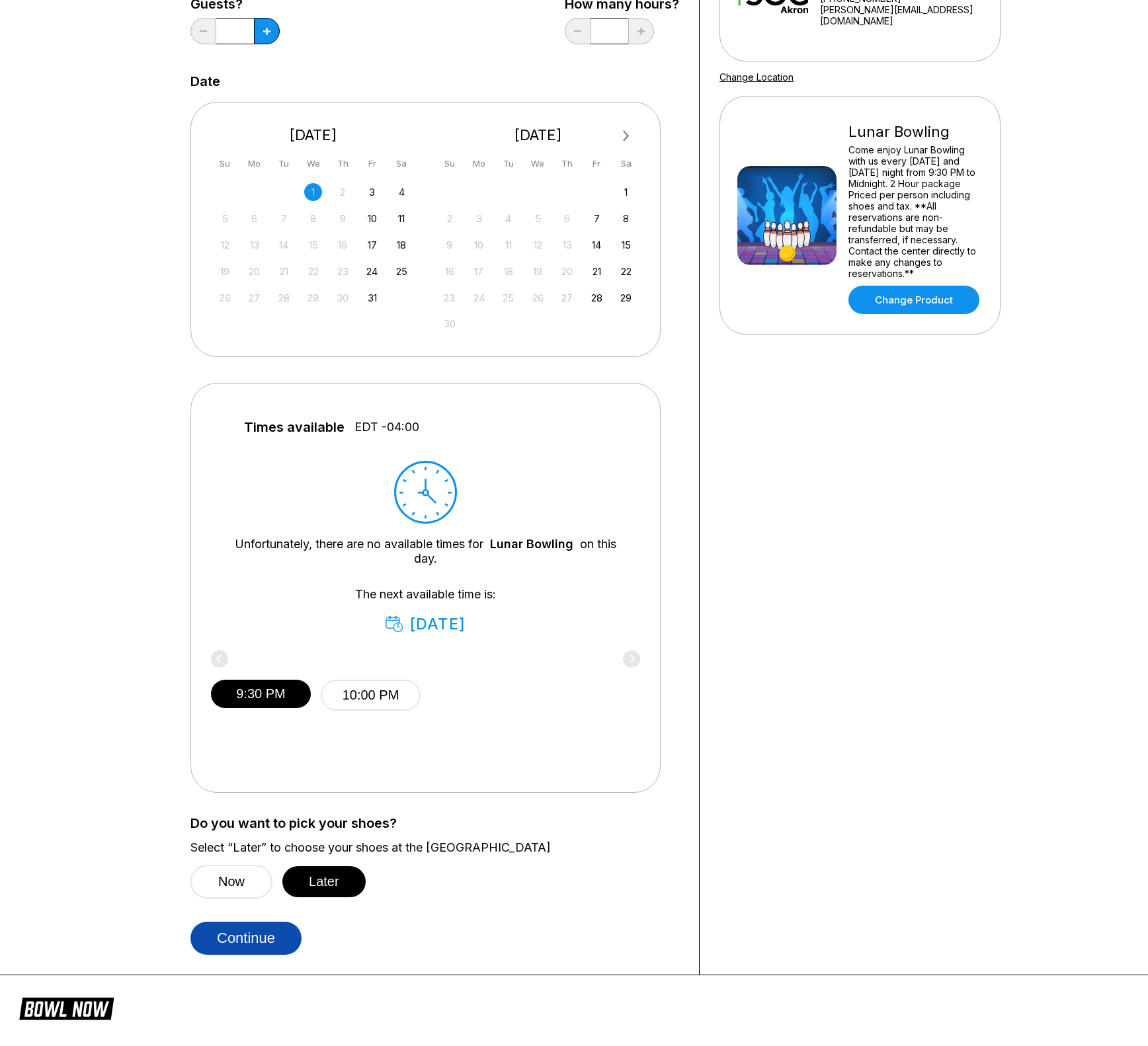
click at [266, 948] on button "Continue" at bounding box center [246, 938] width 111 height 33
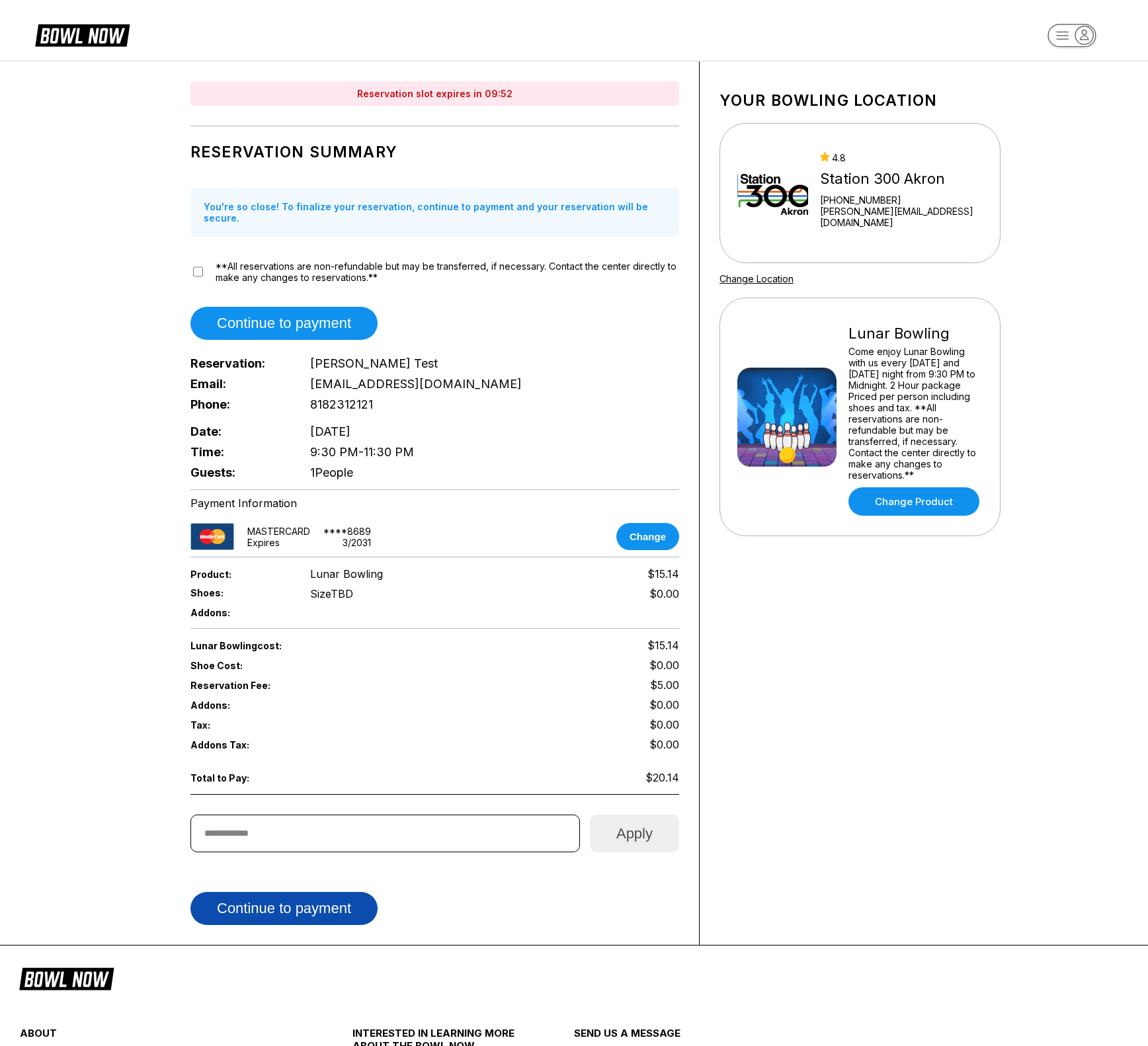
click at [328, 904] on button "Continue to payment" at bounding box center [284, 908] width 187 height 33
